Goal: Task Accomplishment & Management: Manage account settings

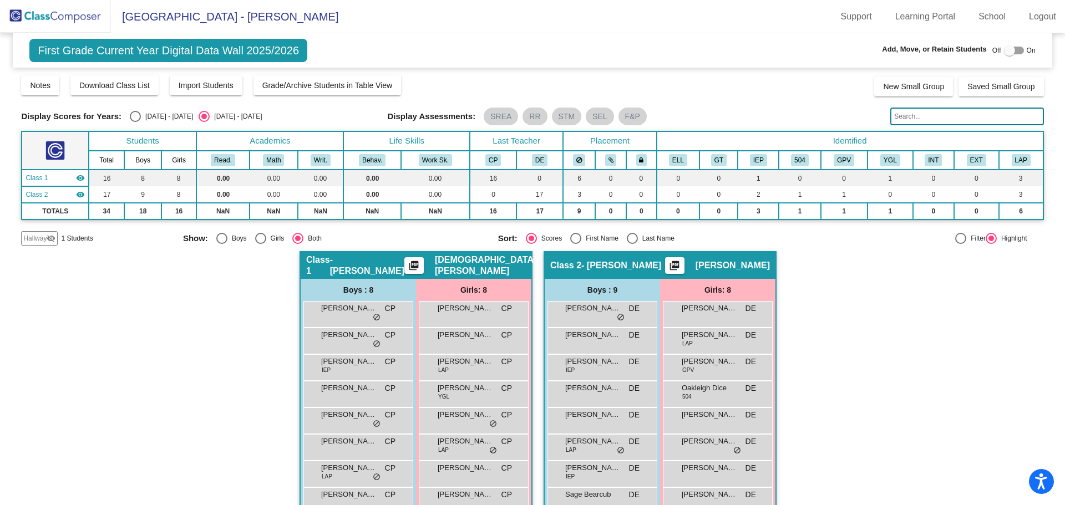
scroll to position [53, 0]
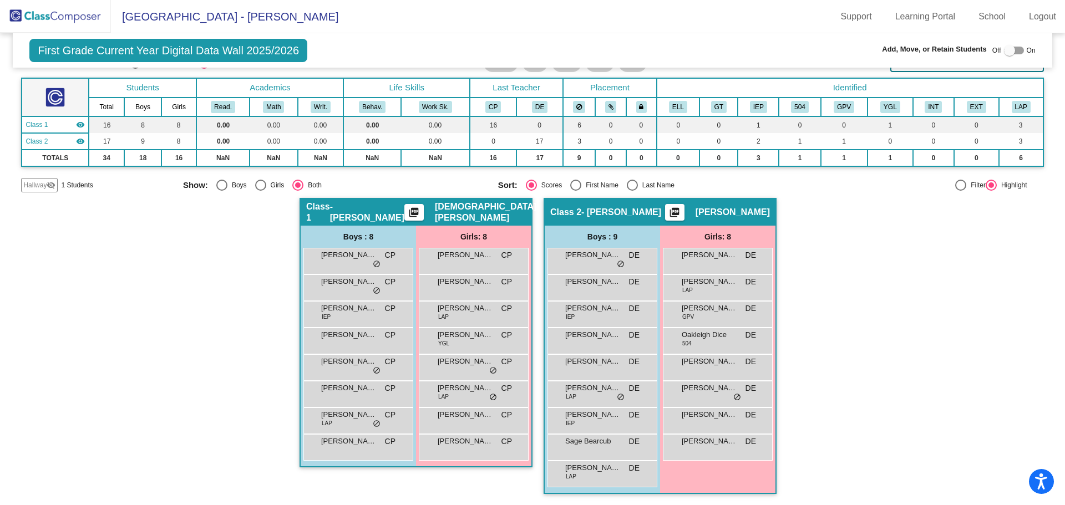
drag, startPoint x: 82, startPoint y: 8, endPoint x: 92, endPoint y: 13, distance: 10.9
click at [82, 8] on img at bounding box center [55, 16] width 111 height 33
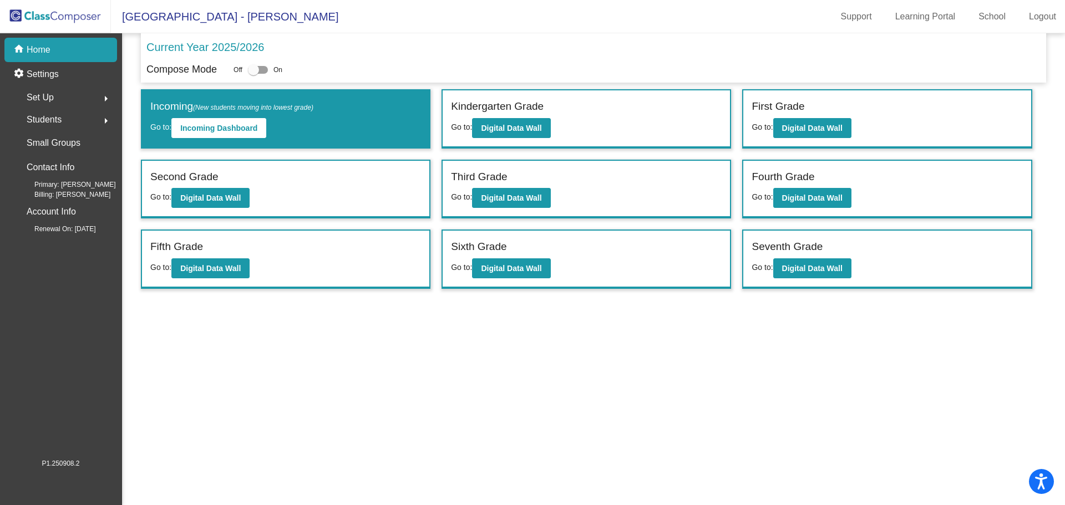
click at [216, 184] on label "Second Grade" at bounding box center [184, 177] width 68 height 16
click at [237, 199] on b "Digital Data Wall" at bounding box center [210, 198] width 60 height 9
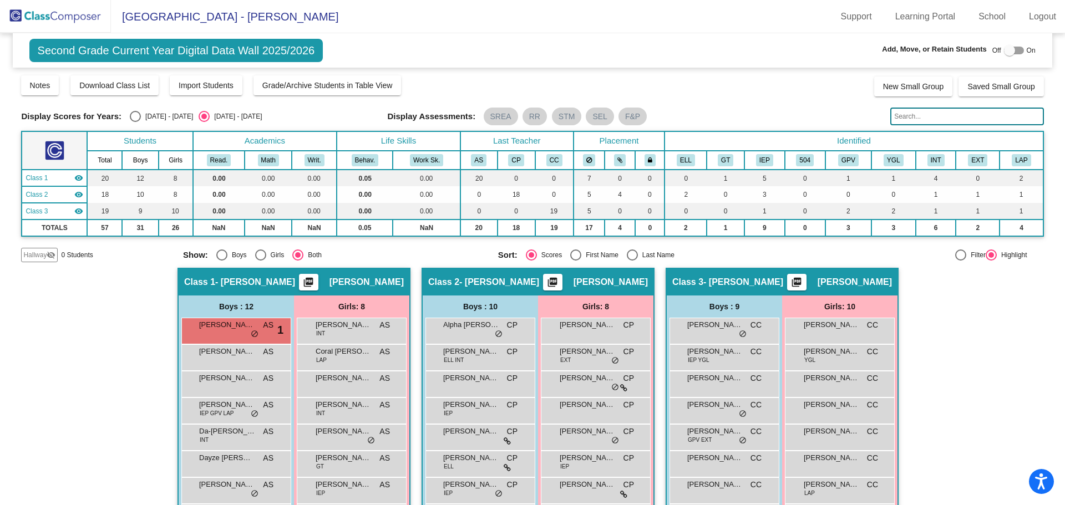
click at [630, 252] on div "Select an option" at bounding box center [632, 255] width 11 height 11
click at [632, 261] on input "Last Name" at bounding box center [632, 261] width 1 height 1
radio input "true"
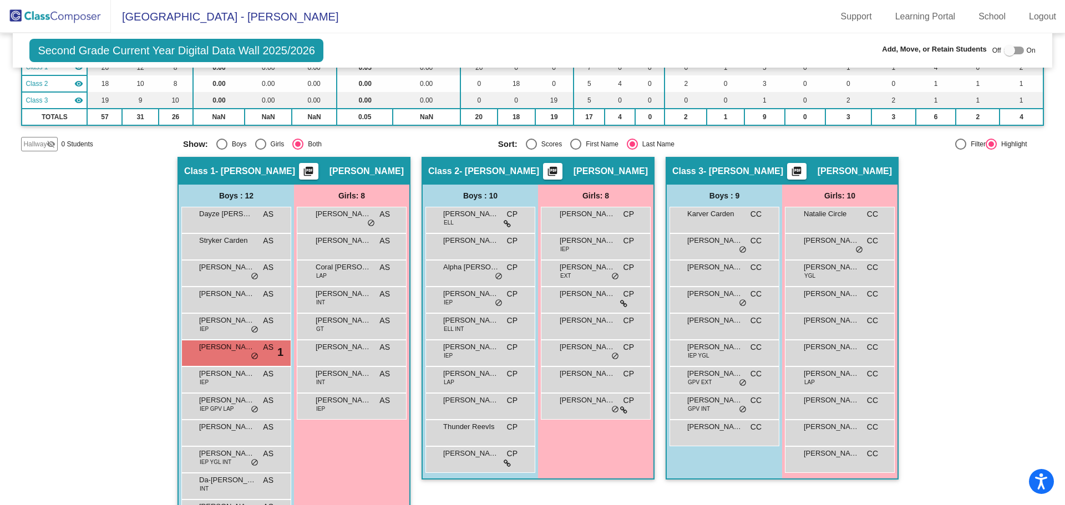
scroll to position [150, 0]
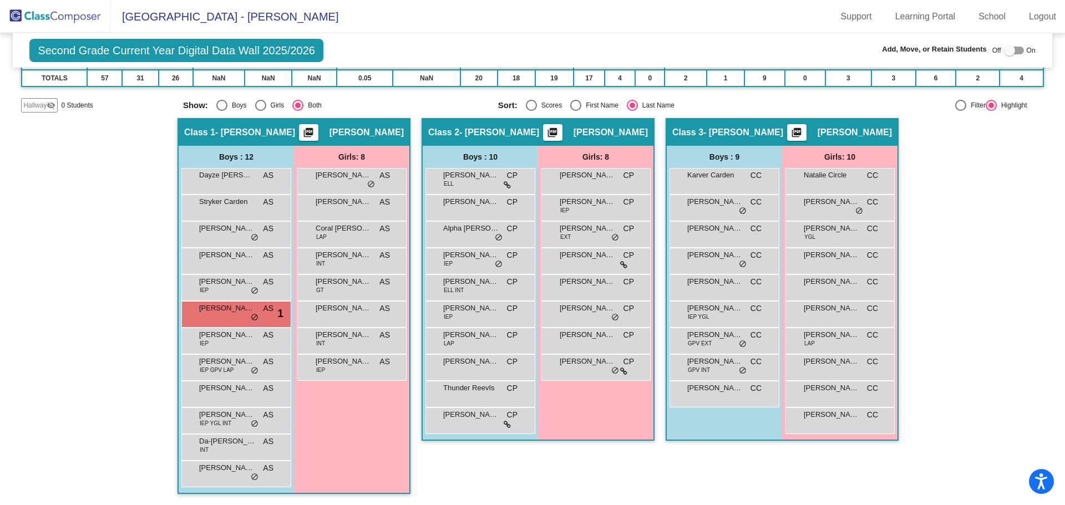
click at [58, 20] on img at bounding box center [55, 16] width 111 height 33
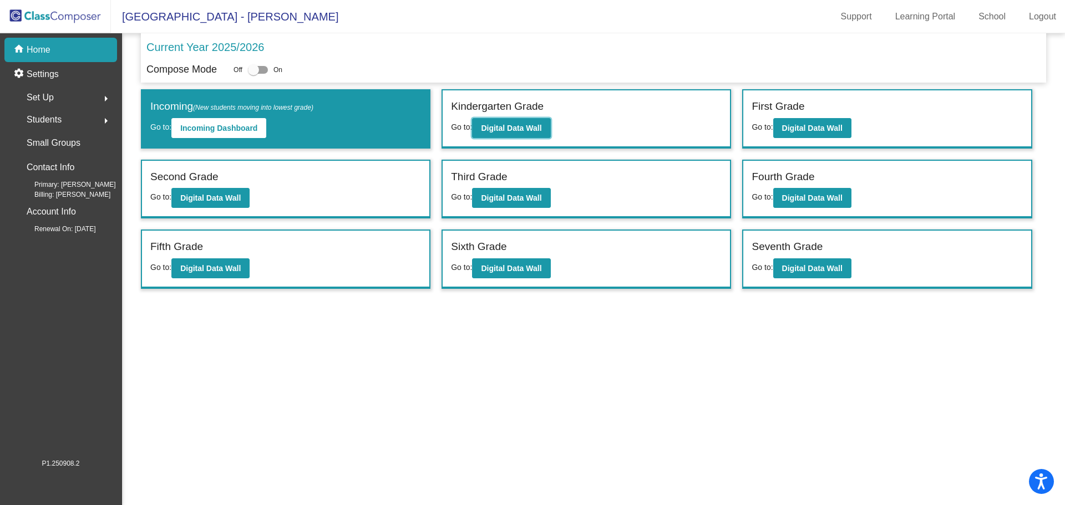
click at [538, 125] on b "Digital Data Wall" at bounding box center [511, 128] width 60 height 9
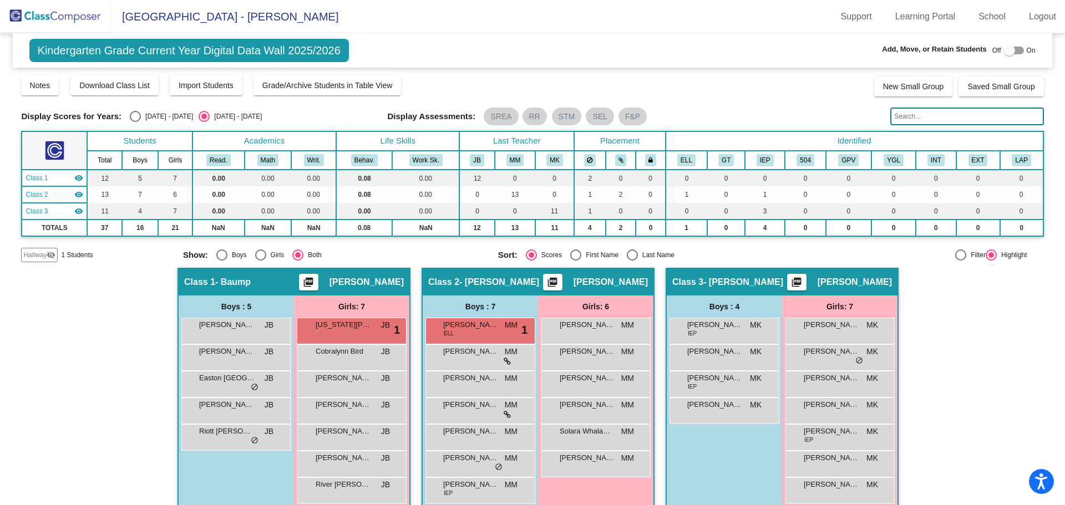
click at [627, 253] on div "Select an option" at bounding box center [632, 255] width 11 height 11
click at [632, 261] on input "Last Name" at bounding box center [632, 261] width 1 height 1
radio input "true"
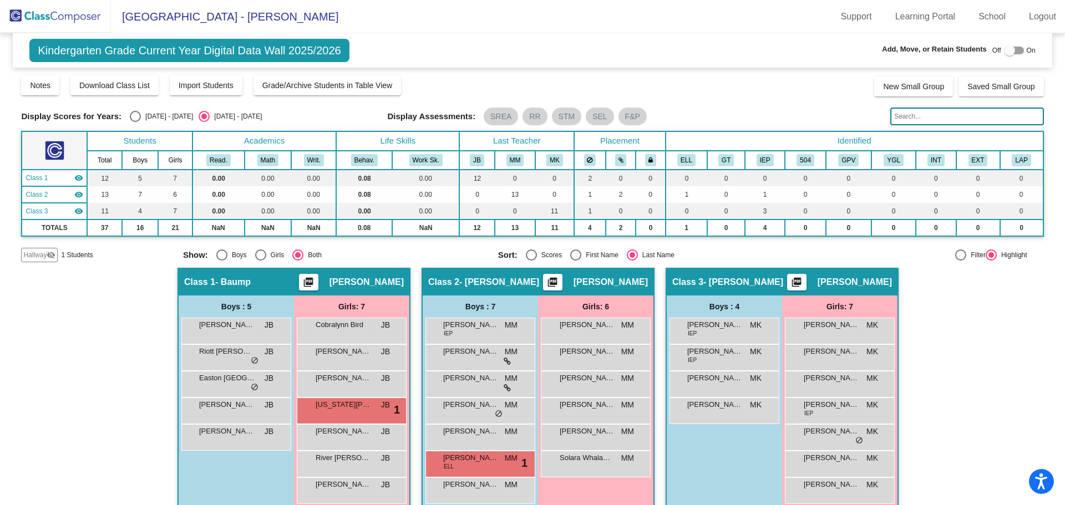
click at [336, 383] on span "[PERSON_NAME]" at bounding box center [343, 378] width 55 height 11
click at [335, 386] on div "[PERSON_NAME] JB lock do_not_disturb_alt" at bounding box center [351, 383] width 106 height 23
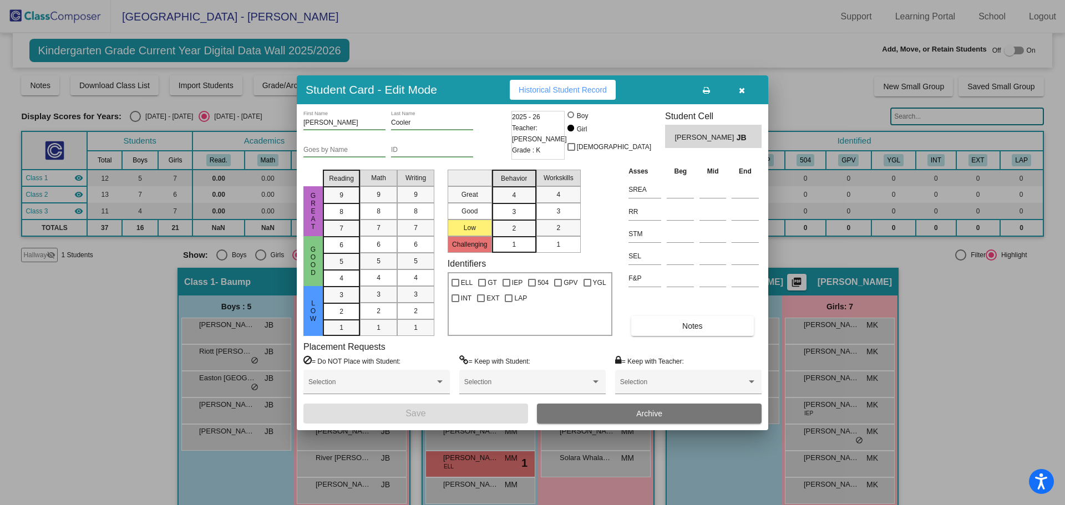
click at [618, 409] on button "Archive" at bounding box center [649, 414] width 225 height 20
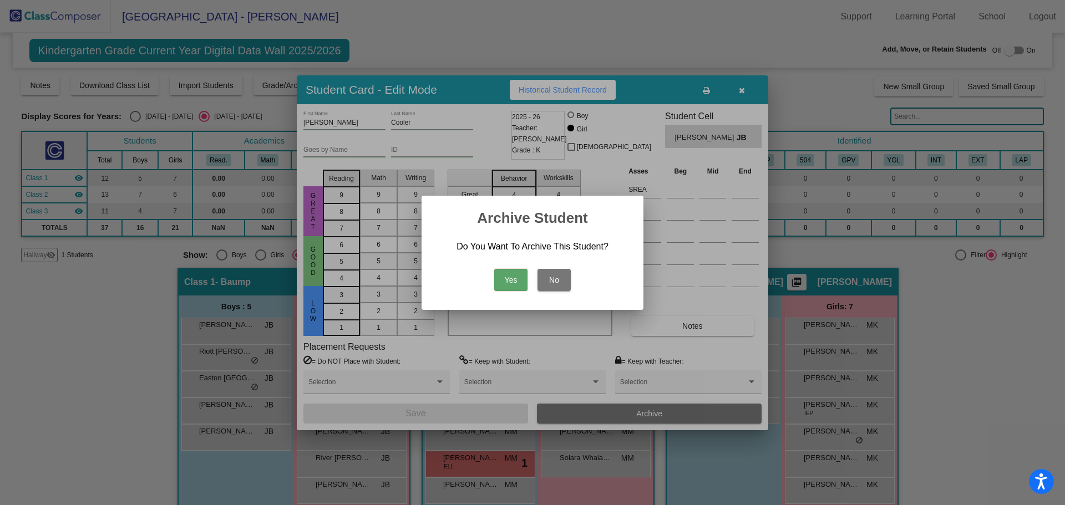
click at [514, 276] on button "Yes" at bounding box center [510, 280] width 33 height 22
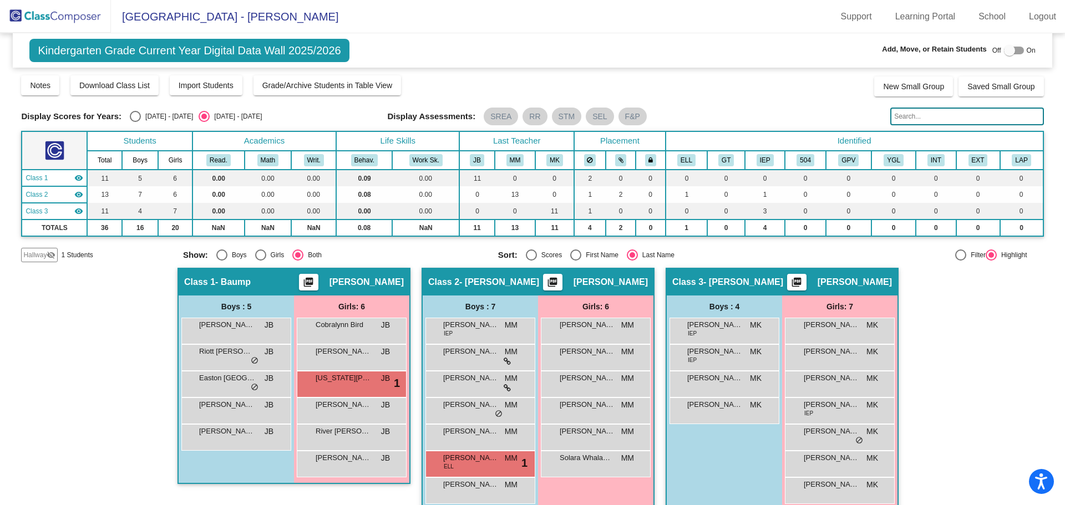
scroll to position [17, 0]
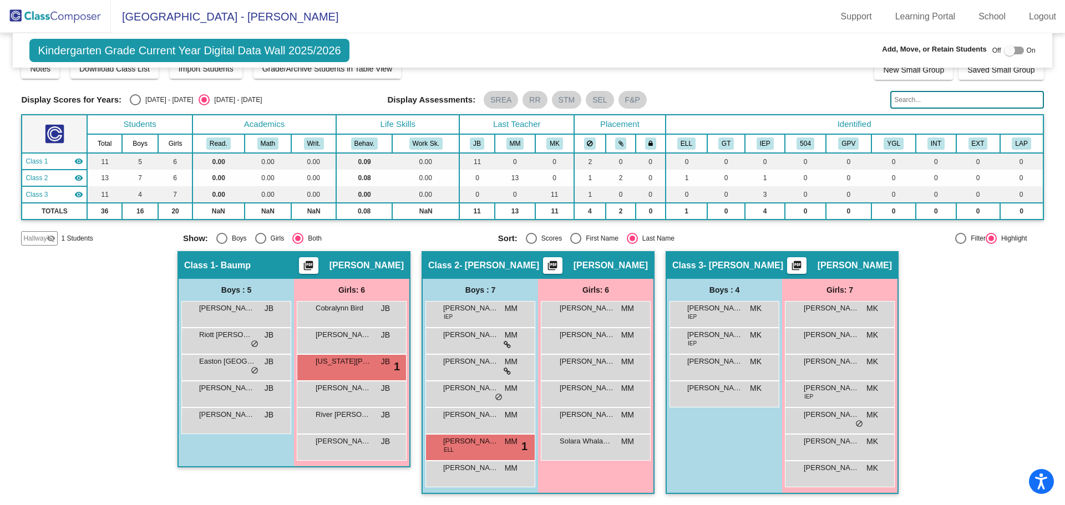
drag, startPoint x: 84, startPoint y: 11, endPoint x: 116, endPoint y: 20, distance: 34.1
click at [84, 11] on img at bounding box center [55, 16] width 111 height 33
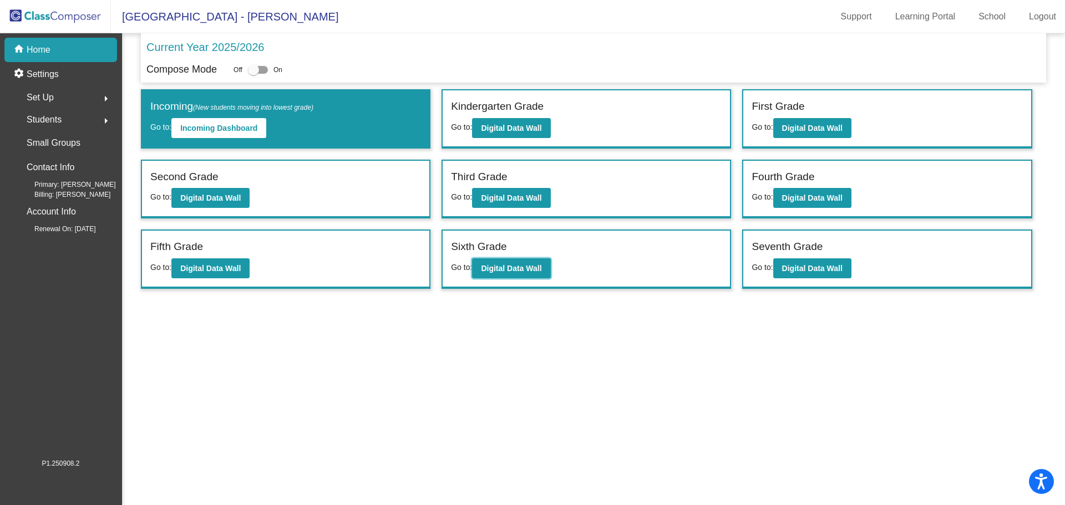
click at [531, 273] on button "Digital Data Wall" at bounding box center [511, 268] width 78 height 20
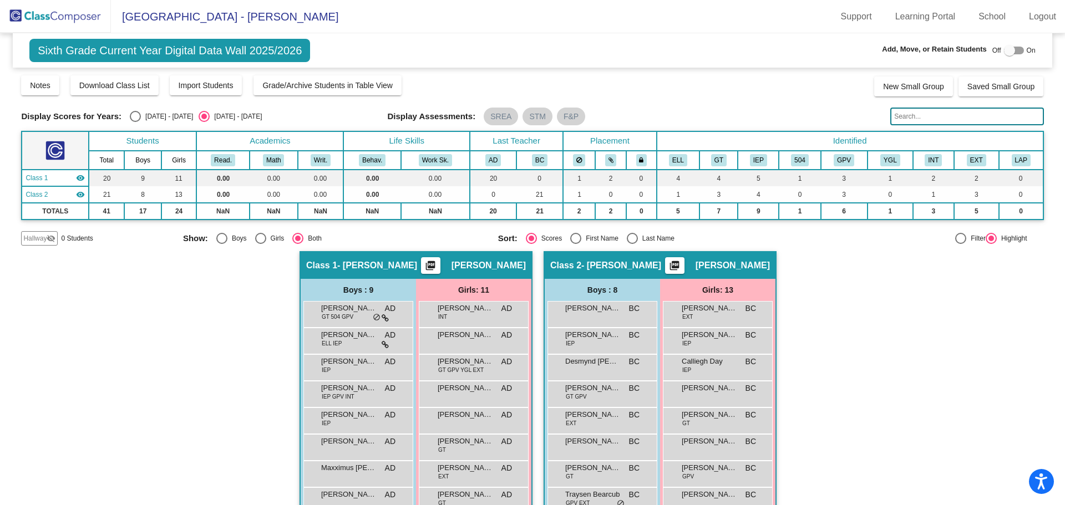
click at [628, 235] on div "Select an option" at bounding box center [632, 238] width 11 height 11
click at [632, 244] on input "Last Name" at bounding box center [632, 244] width 1 height 1
radio input "true"
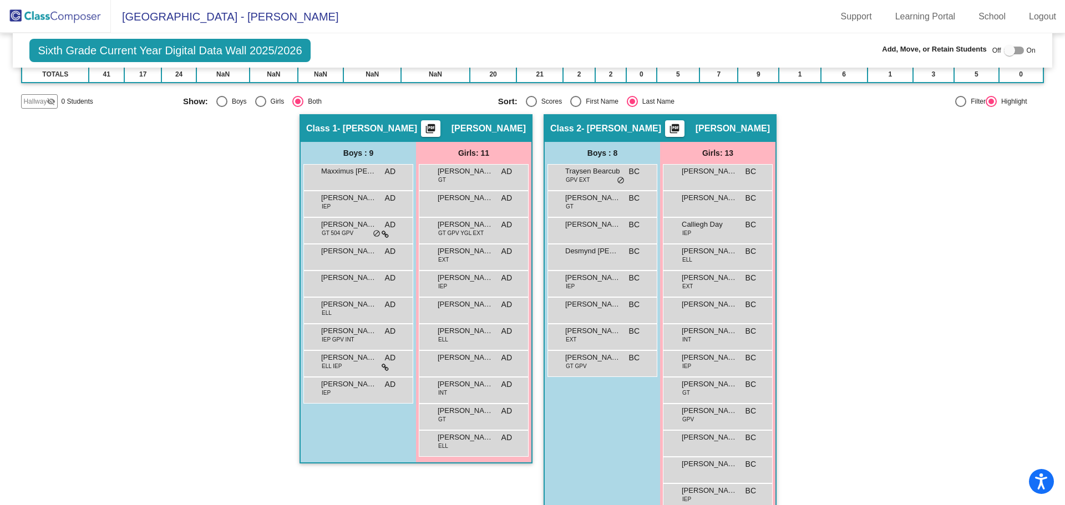
scroll to position [160, 0]
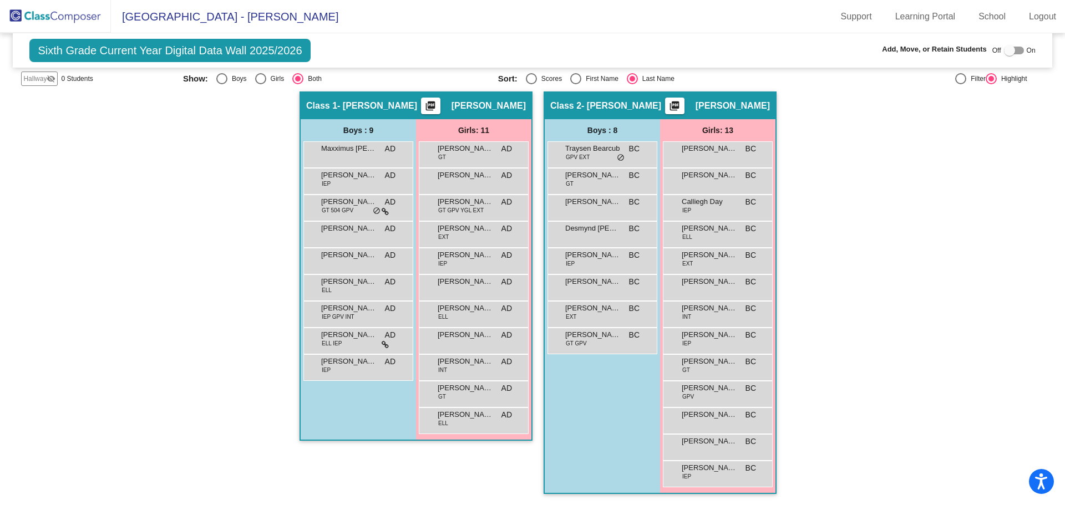
click at [72, 20] on img at bounding box center [55, 16] width 111 height 33
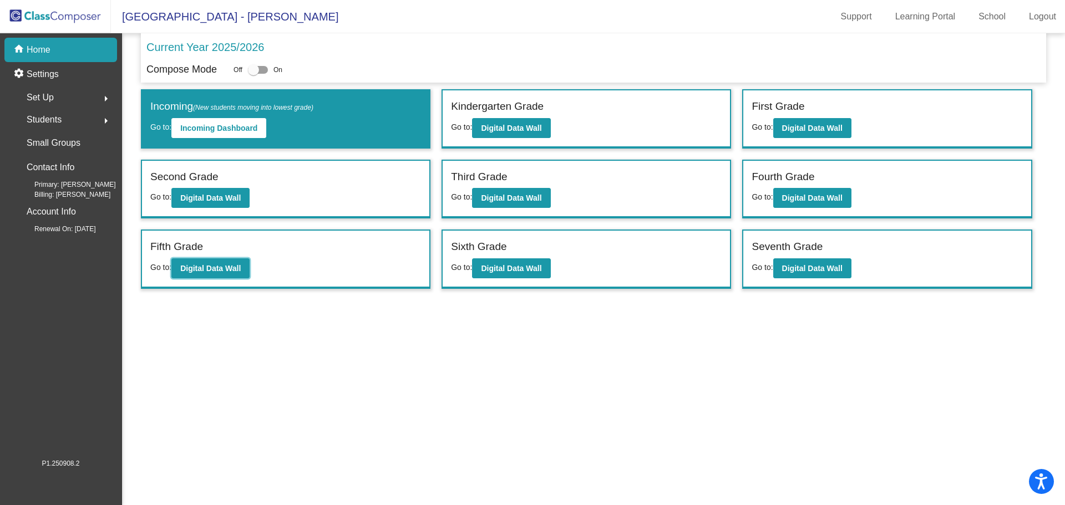
click at [241, 265] on b "Digital Data Wall" at bounding box center [210, 268] width 60 height 9
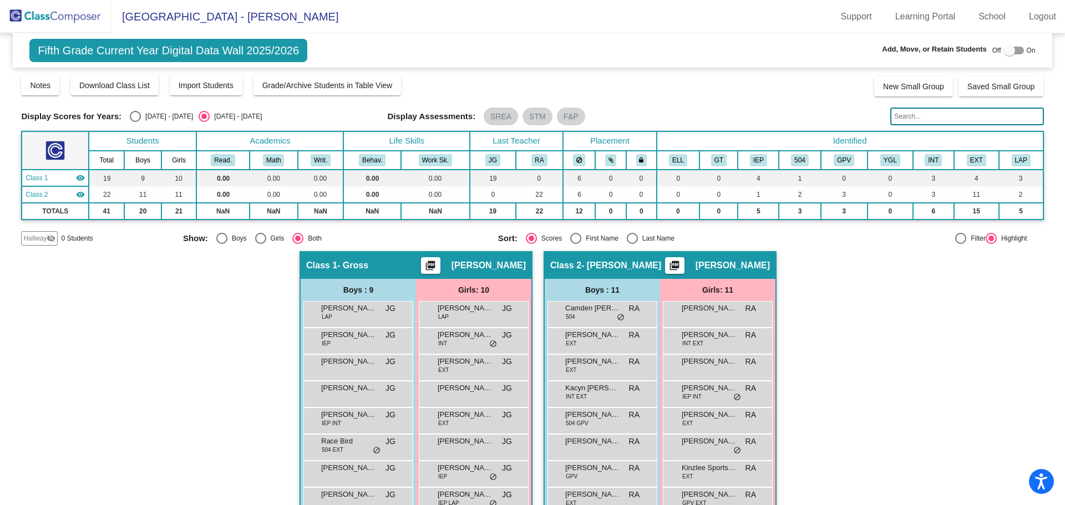
click at [634, 240] on div "Select an option" at bounding box center [632, 238] width 11 height 11
click at [632, 244] on input "Last Name" at bounding box center [632, 244] width 1 height 1
radio input "true"
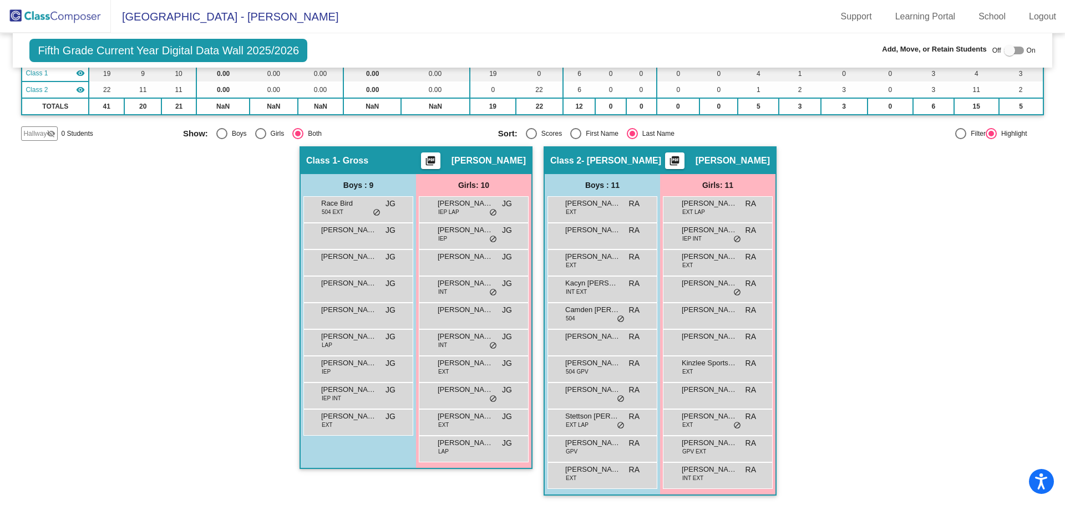
scroll to position [107, 0]
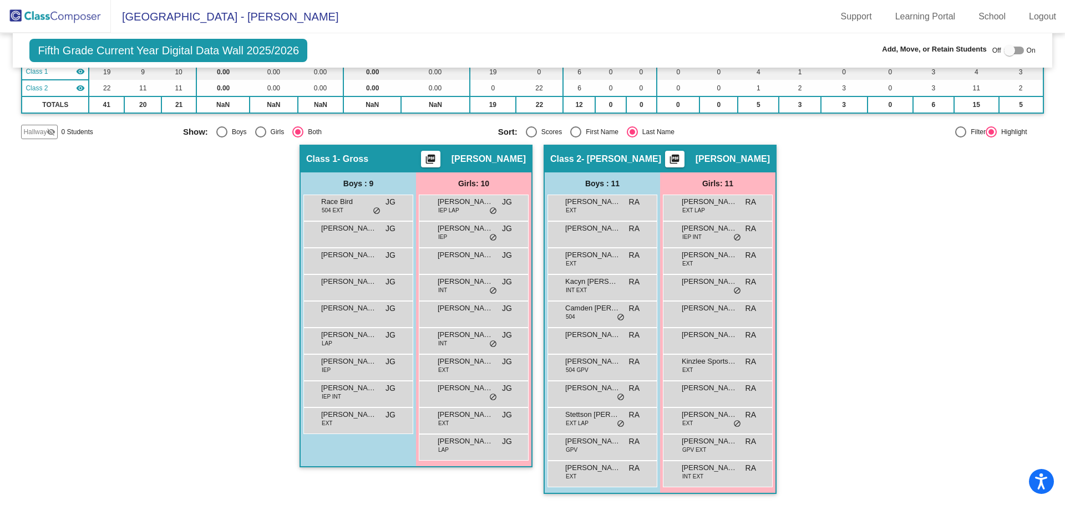
click at [697, 233] on span "IEP INT" at bounding box center [691, 237] width 19 height 8
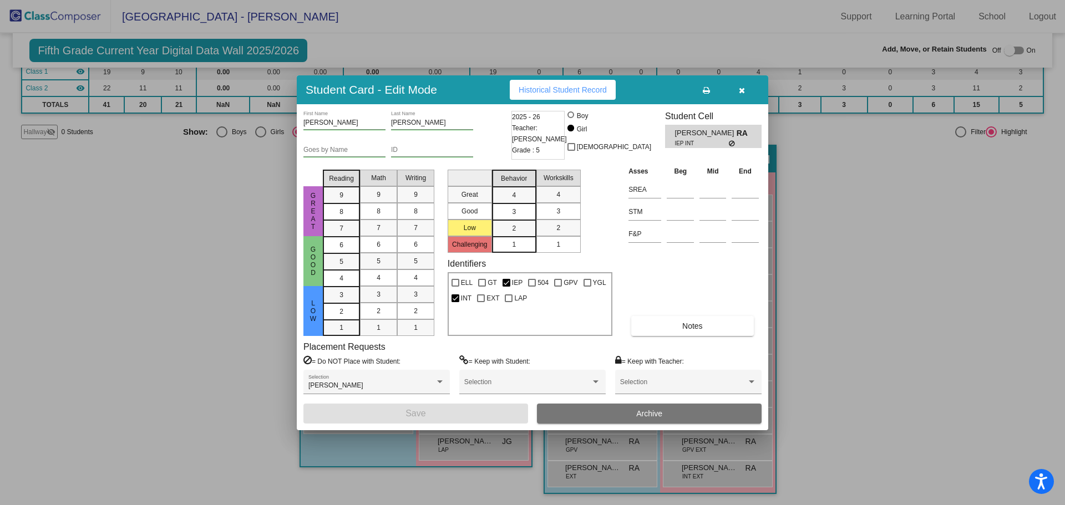
click at [651, 412] on span "Archive" at bounding box center [649, 413] width 26 height 9
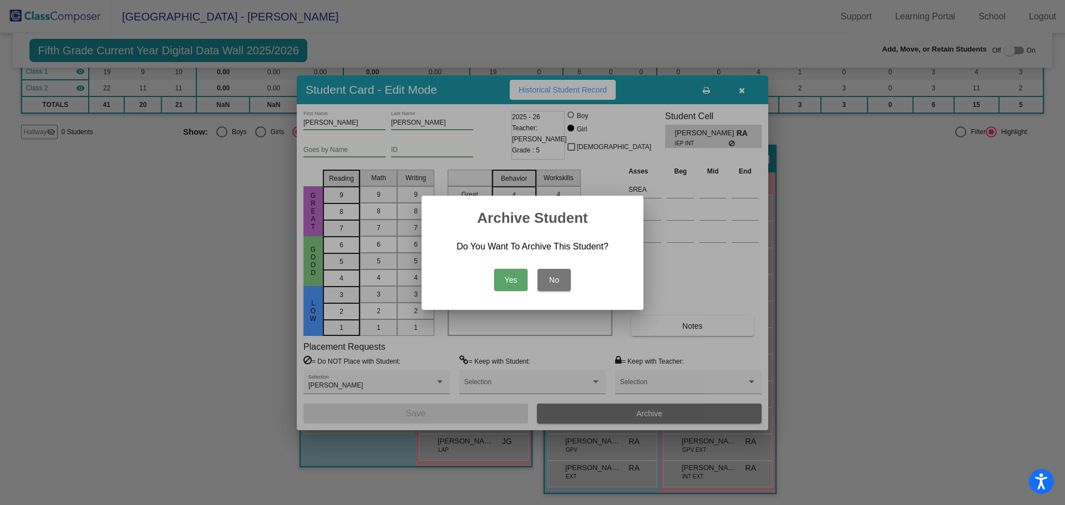
click at [501, 279] on button "Yes" at bounding box center [510, 280] width 33 height 22
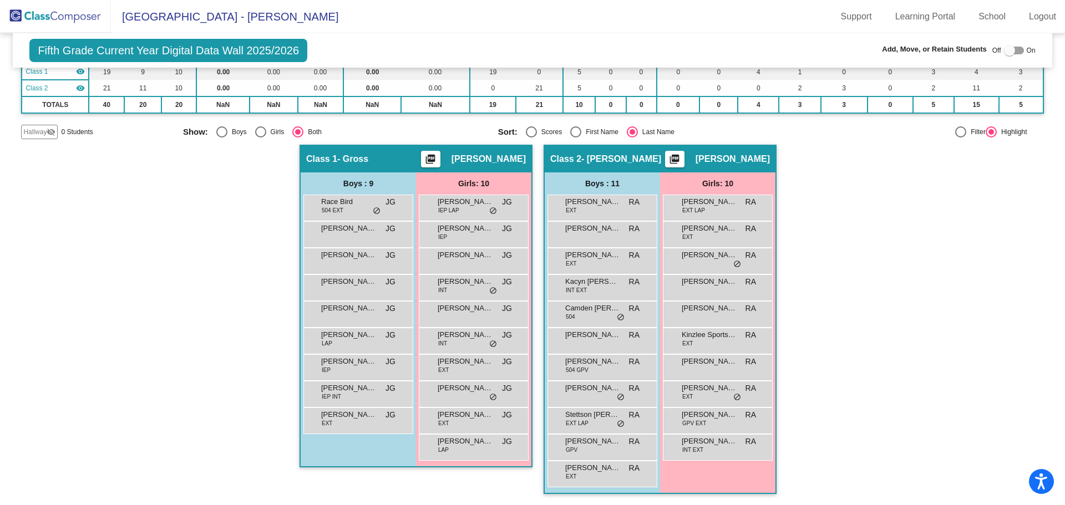
scroll to position [51, 0]
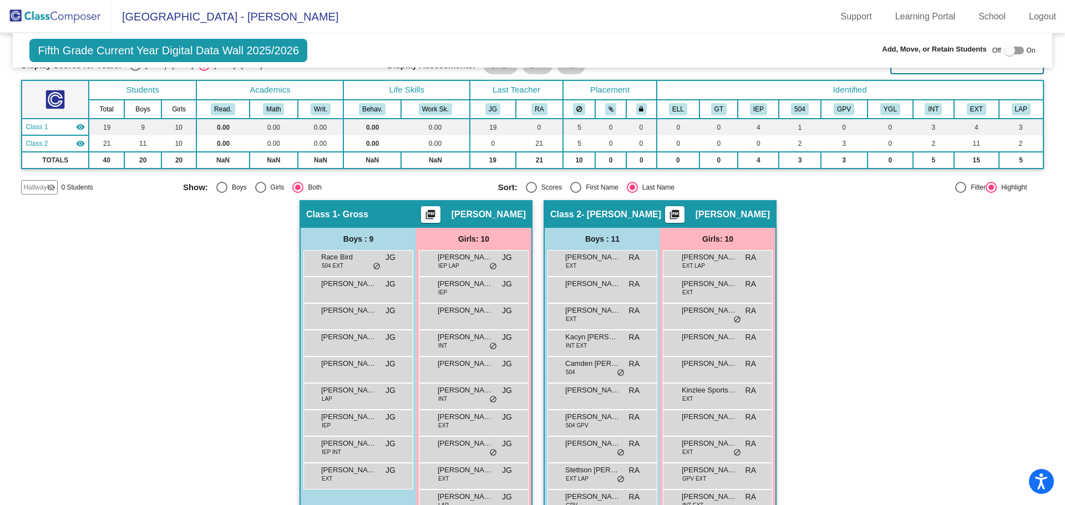
drag, startPoint x: 28, startPoint y: 9, endPoint x: 51, endPoint y: 16, distance: 23.7
click at [28, 9] on img at bounding box center [55, 16] width 111 height 33
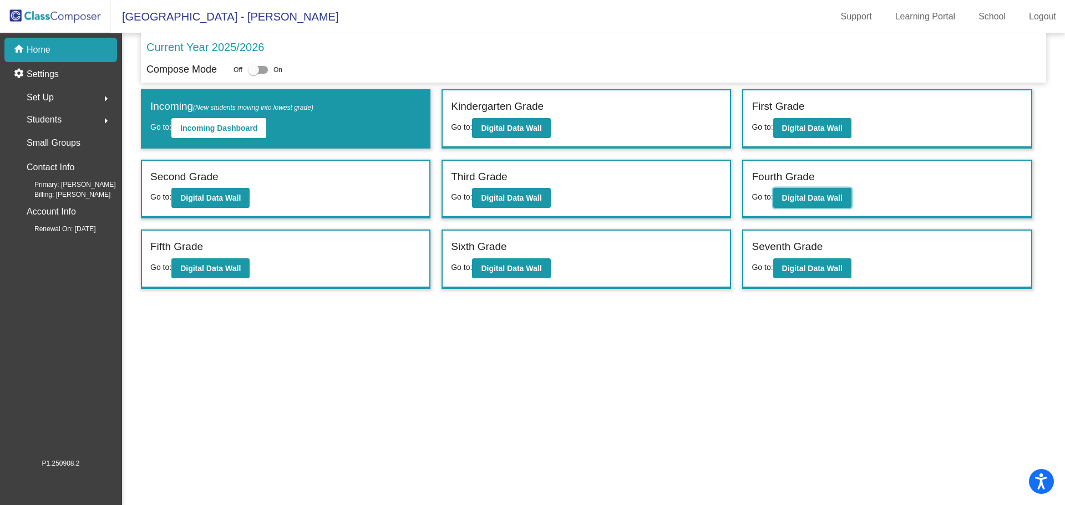
click at [808, 199] on b "Digital Data Wall" at bounding box center [812, 198] width 60 height 9
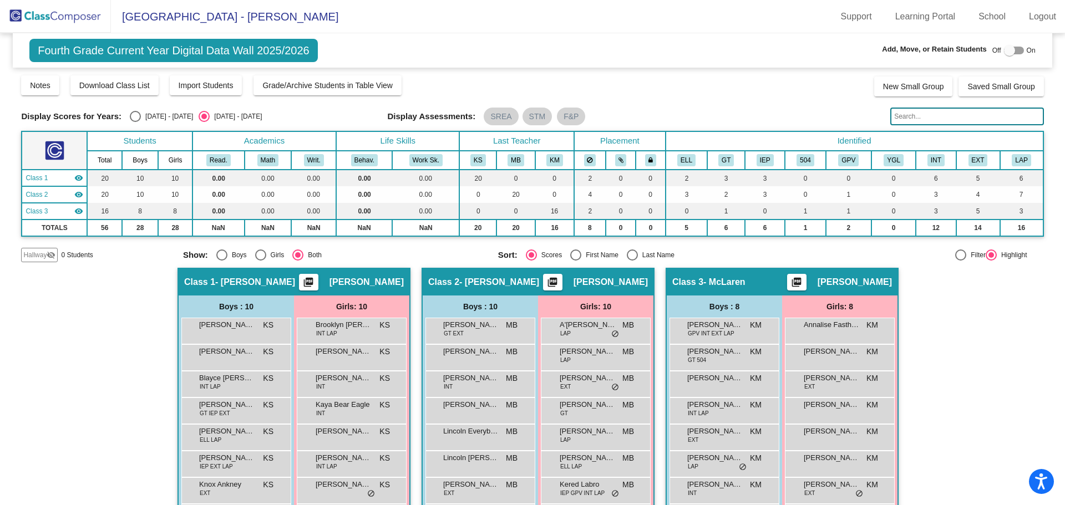
click at [631, 257] on div "Select an option" at bounding box center [632, 255] width 11 height 11
click at [632, 261] on input "Last Name" at bounding box center [632, 261] width 1 height 1
radio input "true"
click at [57, 22] on img at bounding box center [55, 16] width 111 height 33
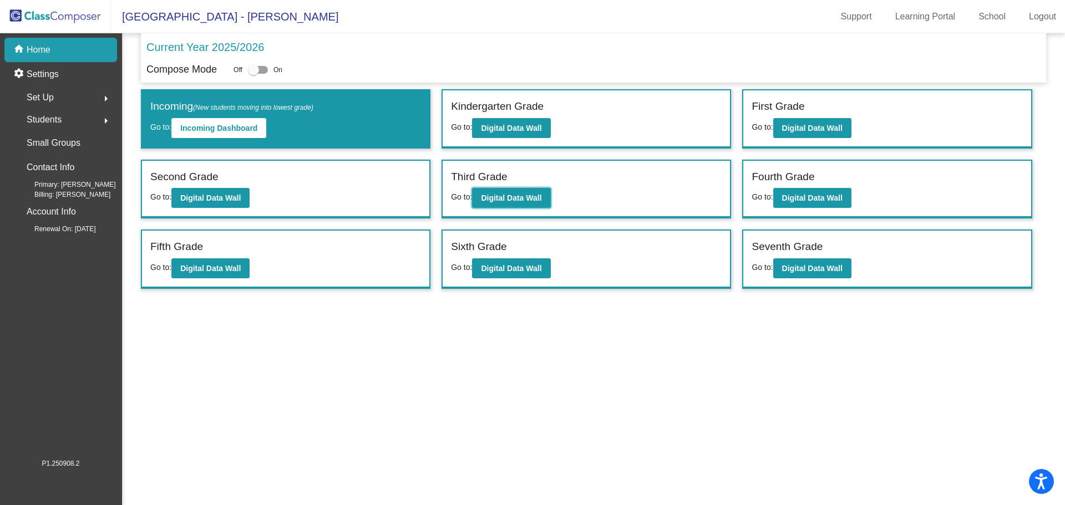
click at [521, 200] on b "Digital Data Wall" at bounding box center [511, 198] width 60 height 9
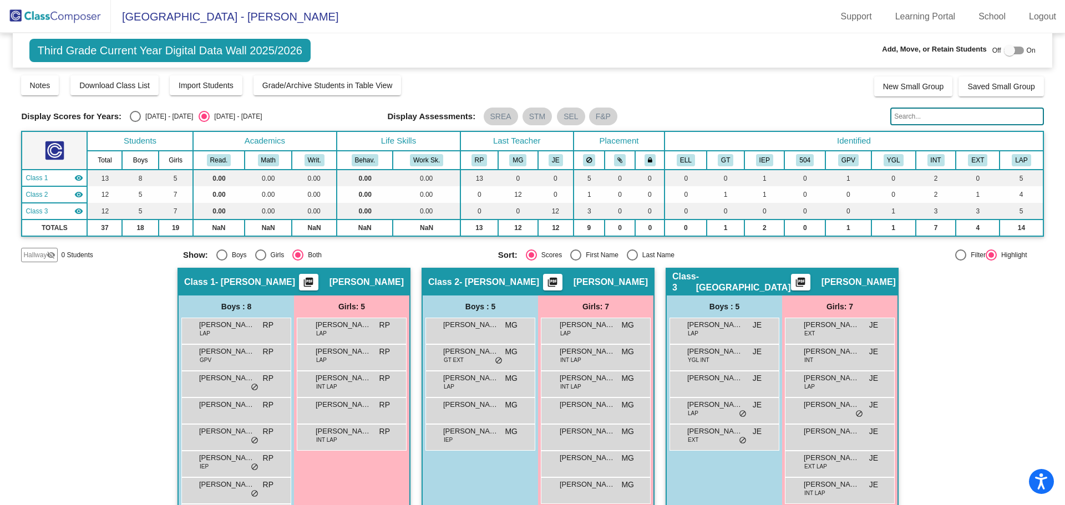
click at [630, 251] on div "Select an option" at bounding box center [632, 255] width 11 height 11
click at [632, 261] on input "Last Name" at bounding box center [632, 261] width 1 height 1
radio input "true"
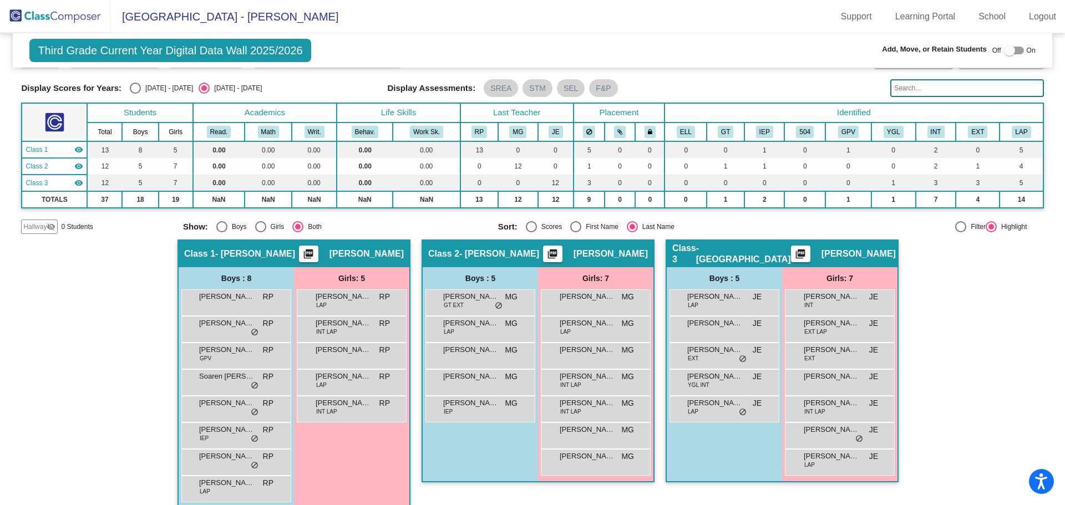
scroll to position [43, 0]
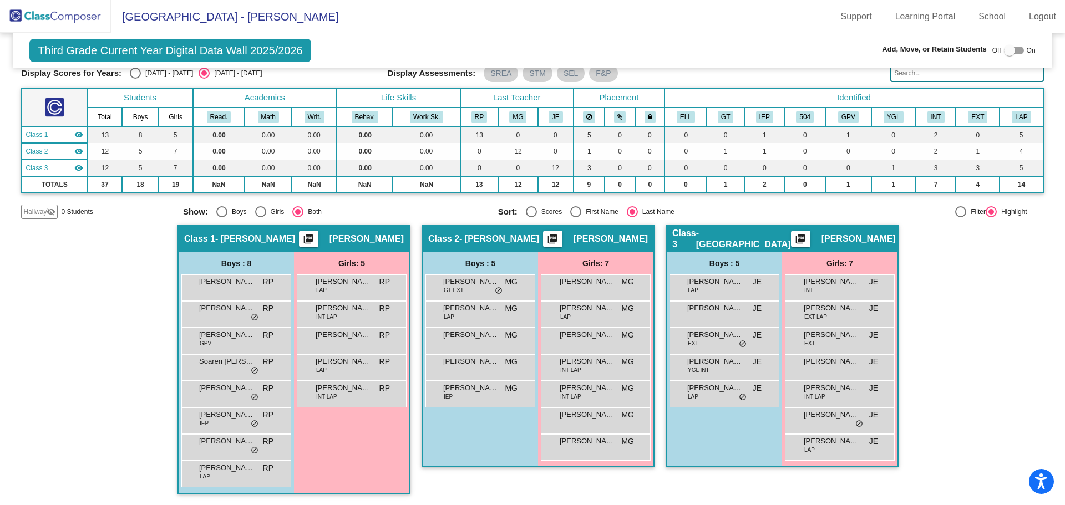
click at [36, 13] on img at bounding box center [55, 16] width 111 height 33
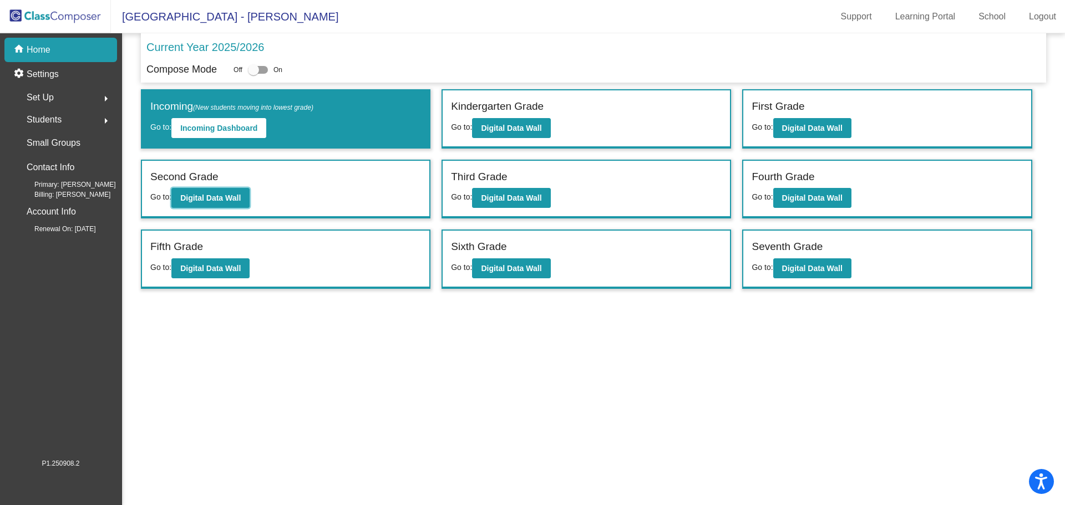
click at [206, 203] on button "Digital Data Wall" at bounding box center [210, 198] width 78 height 20
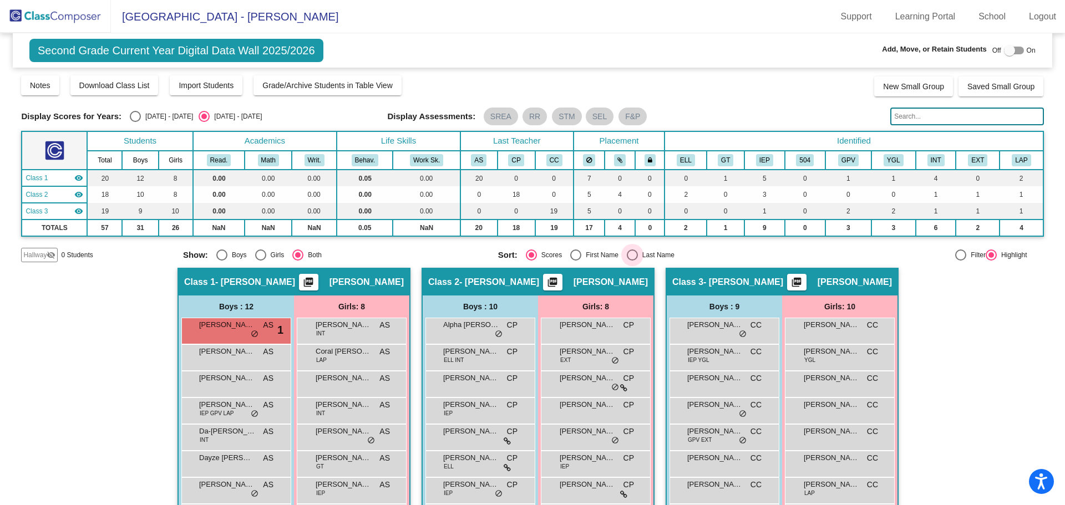
click at [632, 256] on div "Select an option" at bounding box center [632, 255] width 11 height 11
click at [632, 261] on input "Last Name" at bounding box center [632, 261] width 1 height 1
radio input "true"
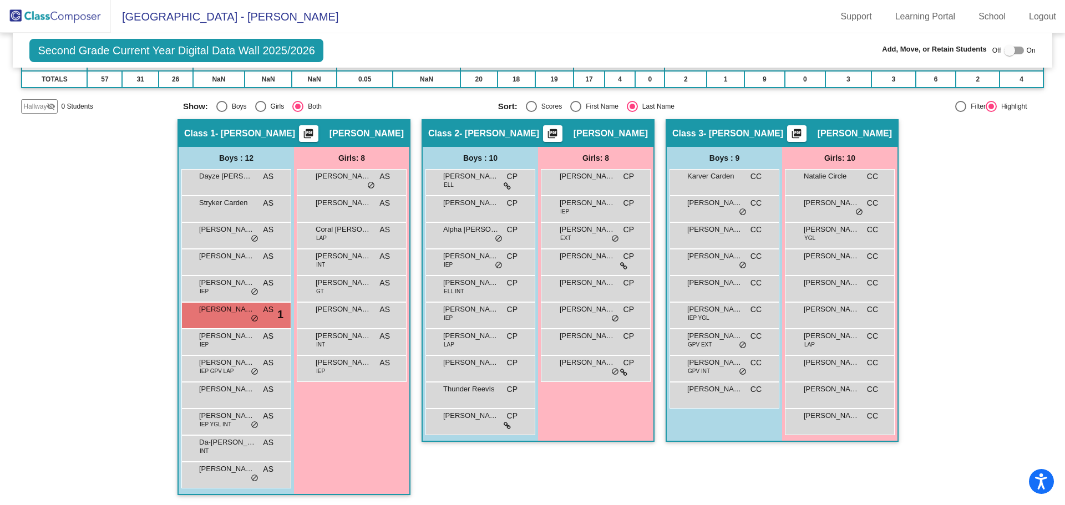
scroll to position [150, 0]
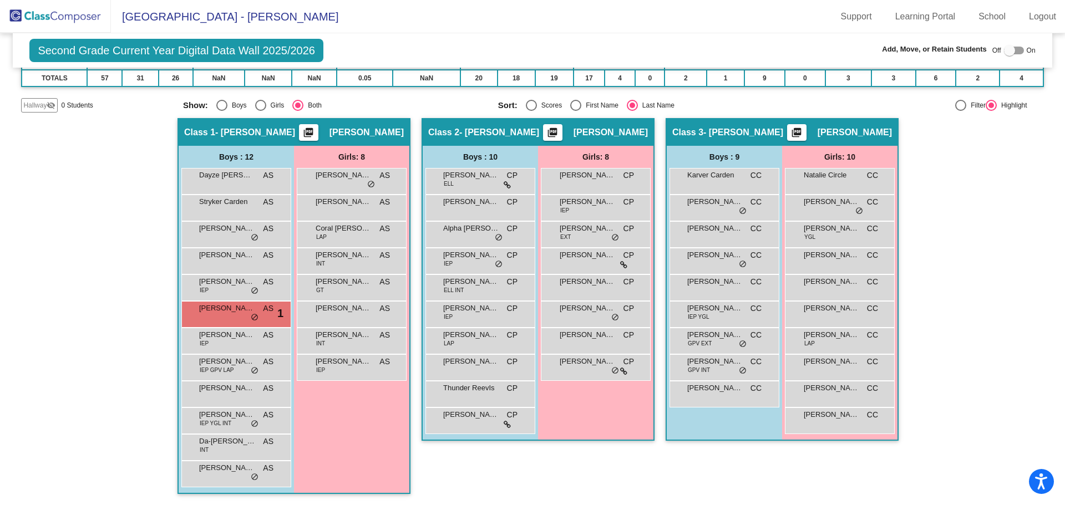
drag, startPoint x: 73, startPoint y: 23, endPoint x: 90, endPoint y: 28, distance: 17.9
click at [73, 23] on img at bounding box center [55, 16] width 111 height 33
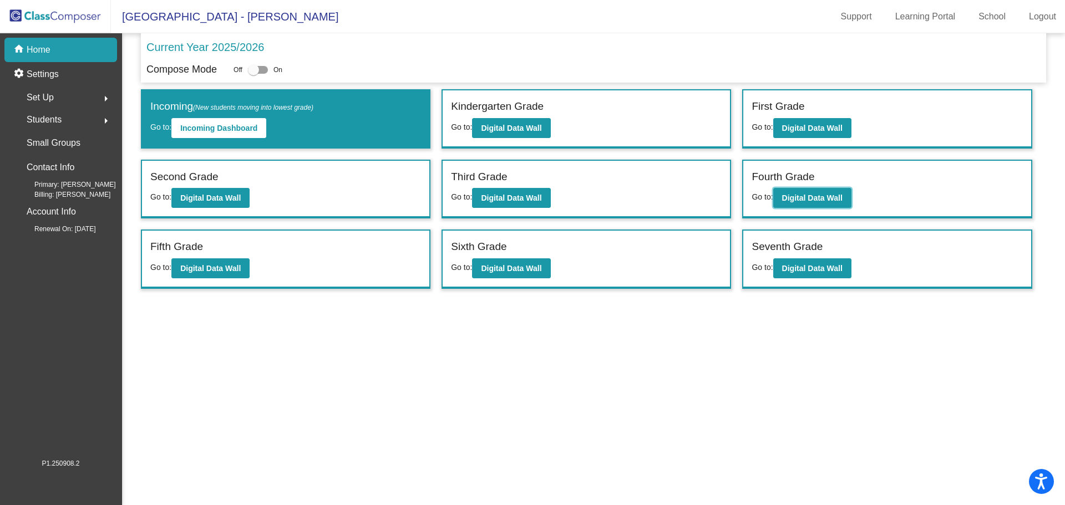
click at [813, 198] on b "Digital Data Wall" at bounding box center [812, 198] width 60 height 9
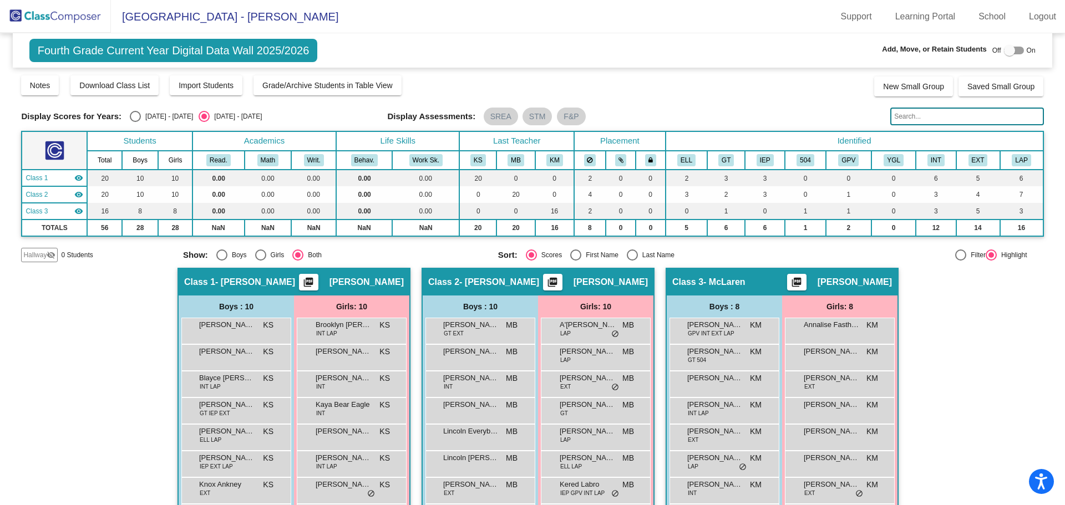
click at [630, 253] on div "Select an option" at bounding box center [632, 255] width 11 height 11
click at [632, 261] on input "Last Name" at bounding box center [632, 261] width 1 height 1
radio input "true"
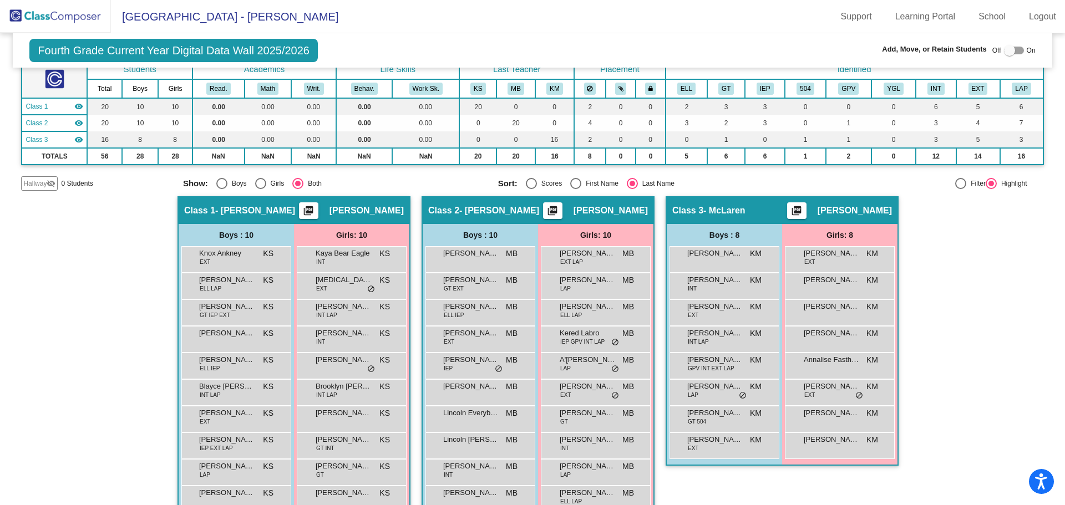
scroll to position [97, 0]
